Goal: Task Accomplishment & Management: Use online tool/utility

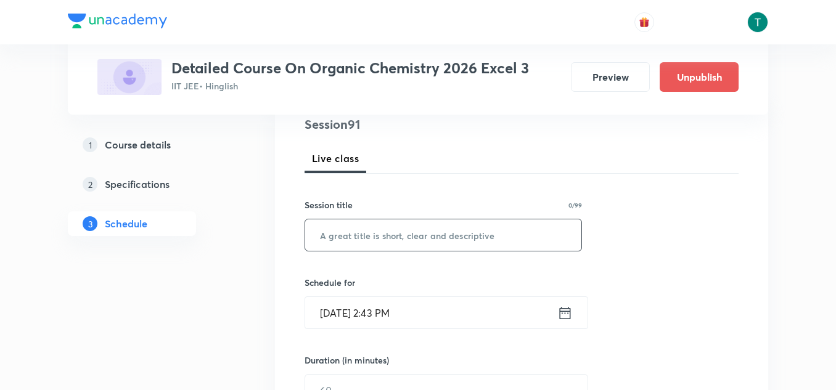
scroll to position [150, 0]
click at [406, 231] on input "text" at bounding box center [443, 235] width 276 height 31
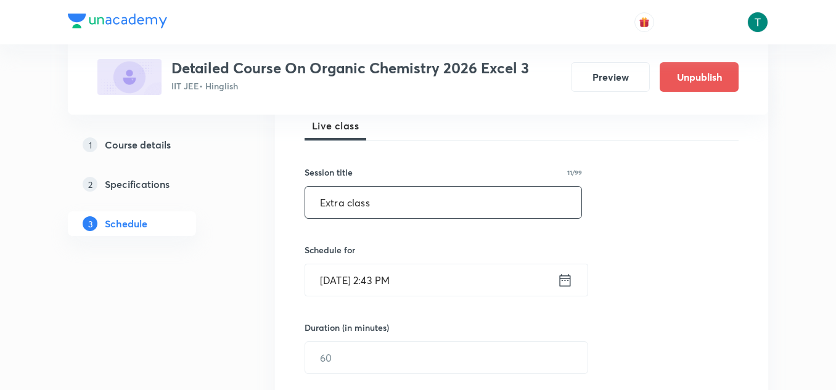
scroll to position [192, 0]
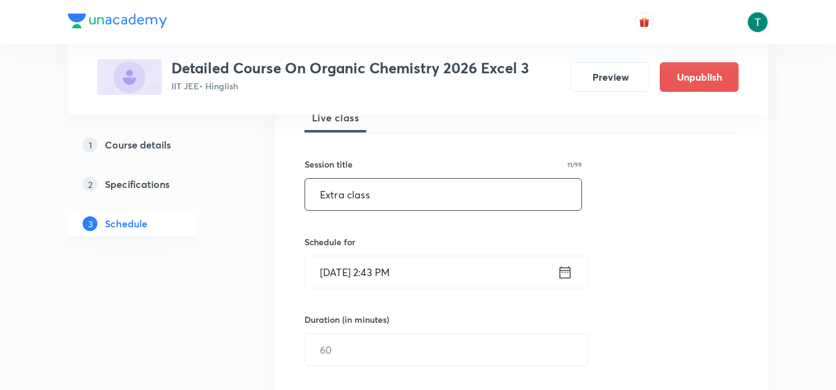
type input "Extra class"
click at [368, 271] on input "[DATE] 2:43 PM" at bounding box center [431, 272] width 252 height 31
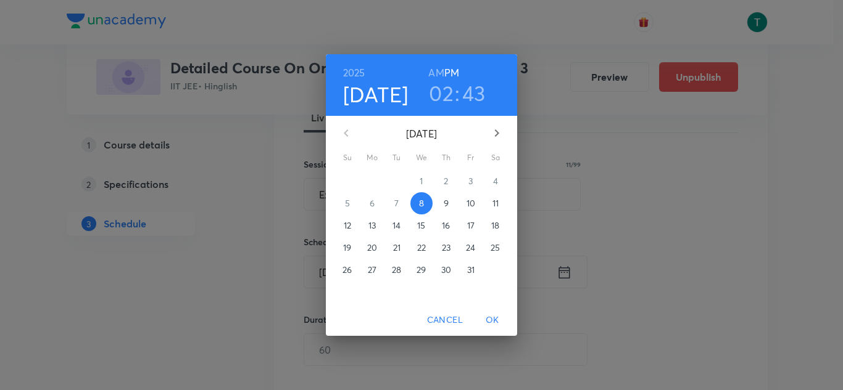
click at [440, 203] on span "9" at bounding box center [446, 203] width 22 height 12
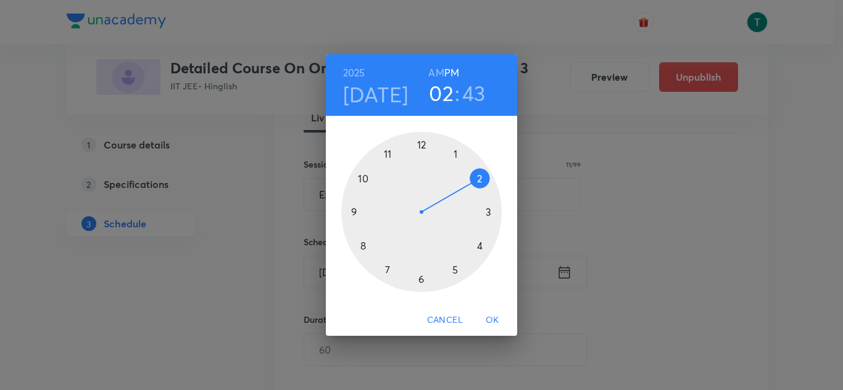
click at [450, 321] on span "Cancel" at bounding box center [445, 320] width 36 height 15
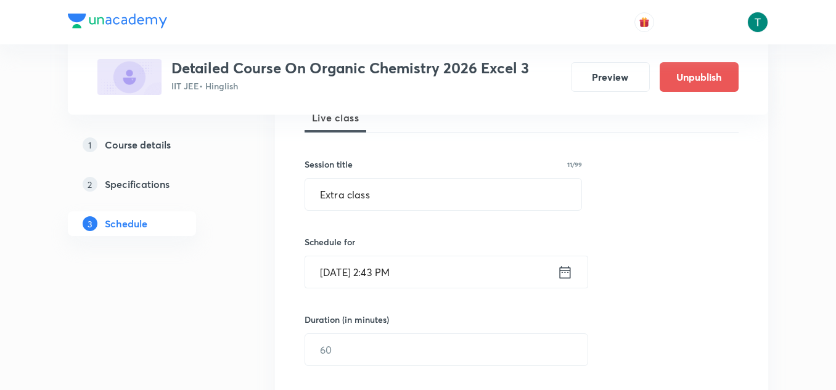
click at [392, 271] on input "[DATE] 2:43 PM" at bounding box center [431, 272] width 252 height 31
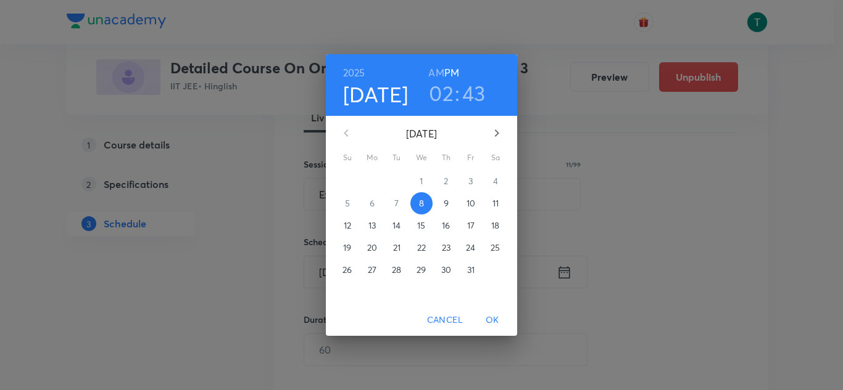
click at [442, 95] on h3 "02" at bounding box center [441, 93] width 25 height 26
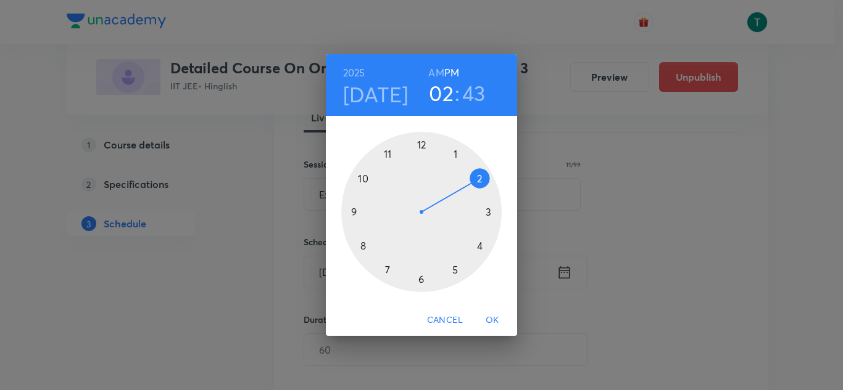
click at [419, 275] on div at bounding box center [421, 212] width 160 height 160
click at [355, 211] on div at bounding box center [421, 212] width 160 height 160
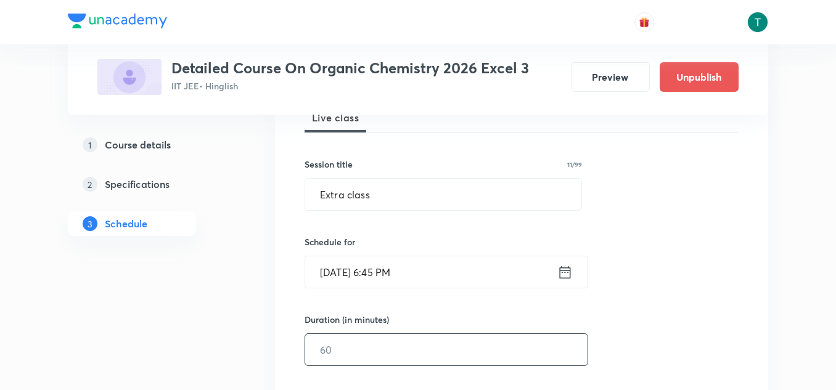
click at [359, 342] on input "text" at bounding box center [446, 349] width 282 height 31
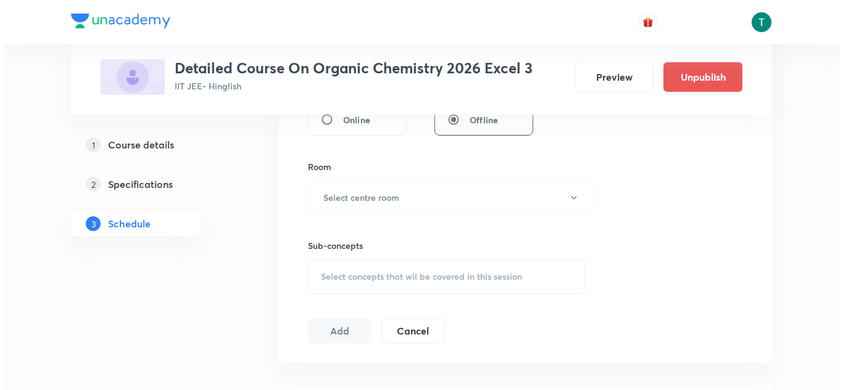
scroll to position [509, 0]
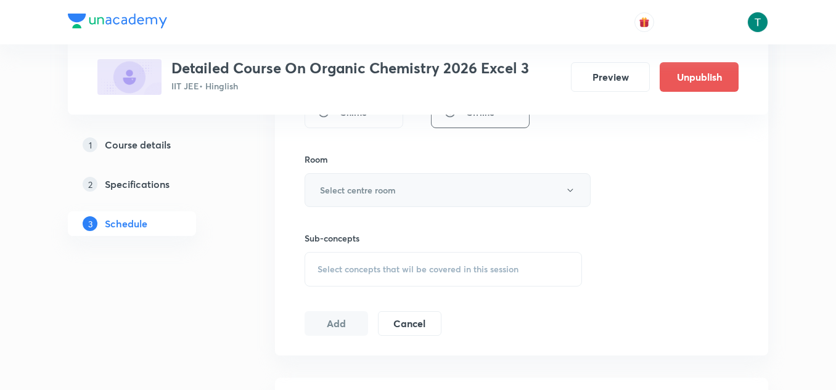
type input "120"
click at [374, 189] on h6 "Select centre room" at bounding box center [358, 190] width 76 height 13
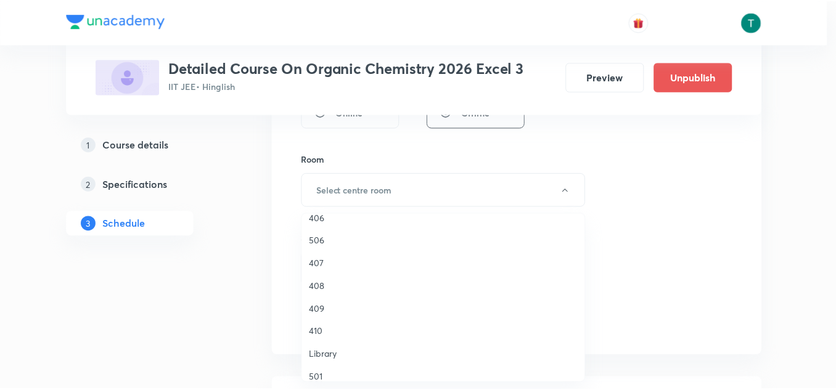
scroll to position [357, 0]
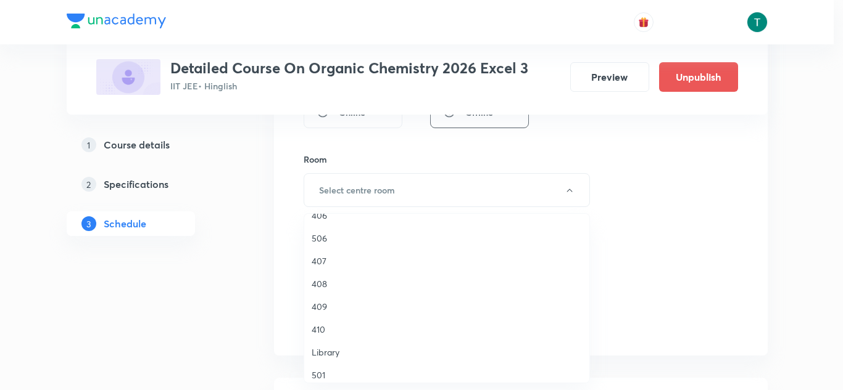
click at [340, 277] on li "408" at bounding box center [446, 284] width 285 height 23
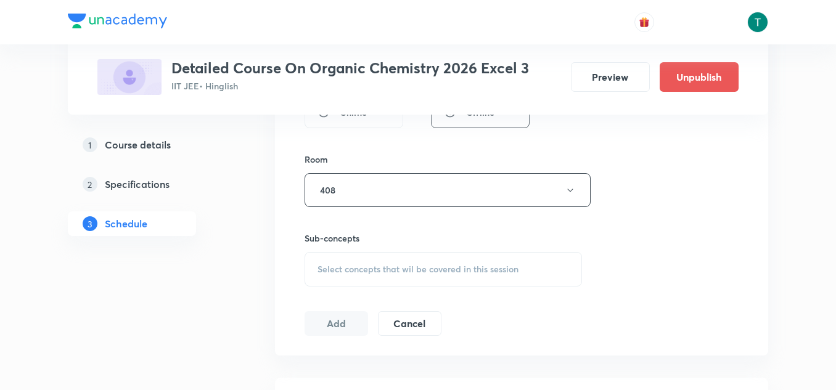
click at [340, 277] on div "Select concepts that wil be covered in this session" at bounding box center [444, 269] width 278 height 35
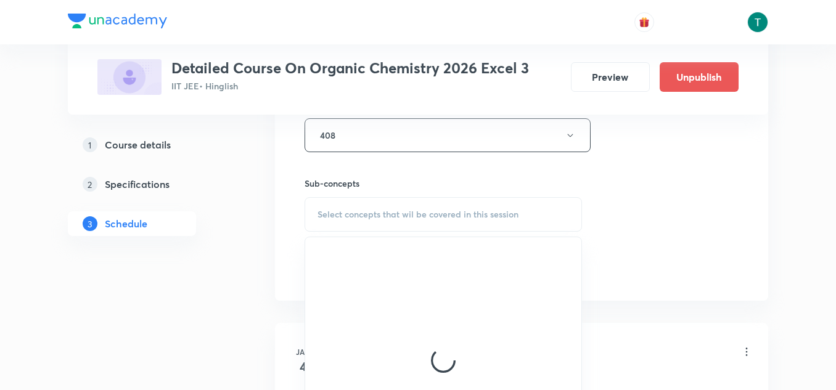
scroll to position [565, 0]
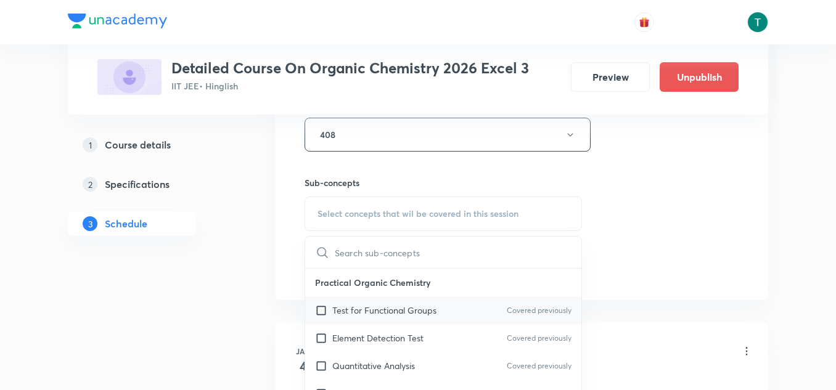
click at [366, 305] on p "Test for Functional Groups" at bounding box center [384, 310] width 104 height 13
checkbox input "true"
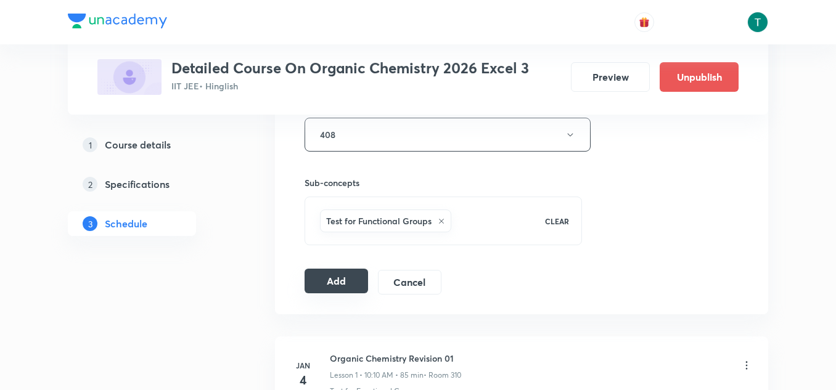
click at [328, 284] on button "Add" at bounding box center [337, 281] width 64 height 25
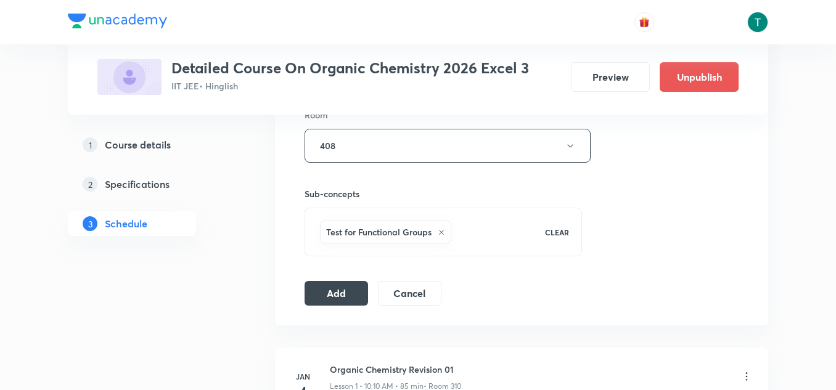
scroll to position [555, 0]
click at [338, 291] on button "Add" at bounding box center [337, 291] width 64 height 25
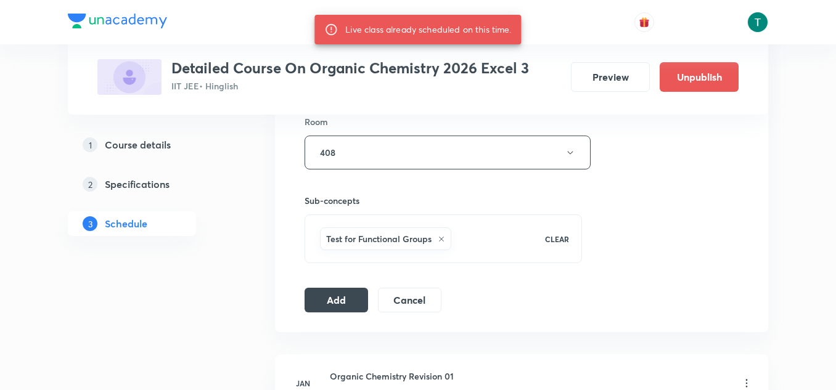
scroll to position [551, 0]
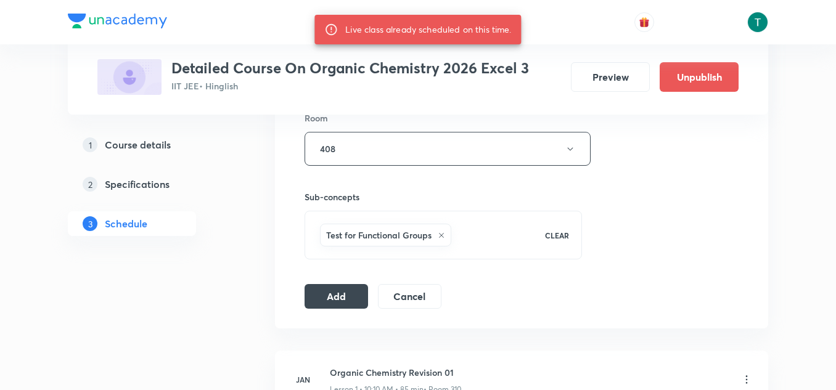
click at [345, 281] on div "Session 91 Live class Session title 11/99 Extra class ​ Schedule for [DATE] 6:4…" at bounding box center [522, 12] width 434 height 593
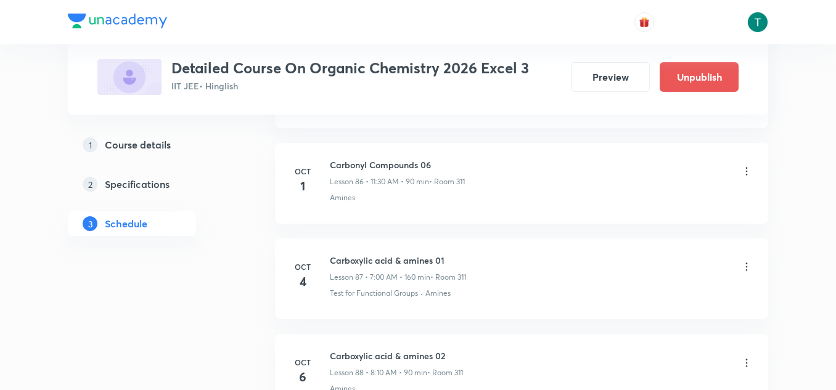
scroll to position [9300, 0]
